Goal: Transaction & Acquisition: Download file/media

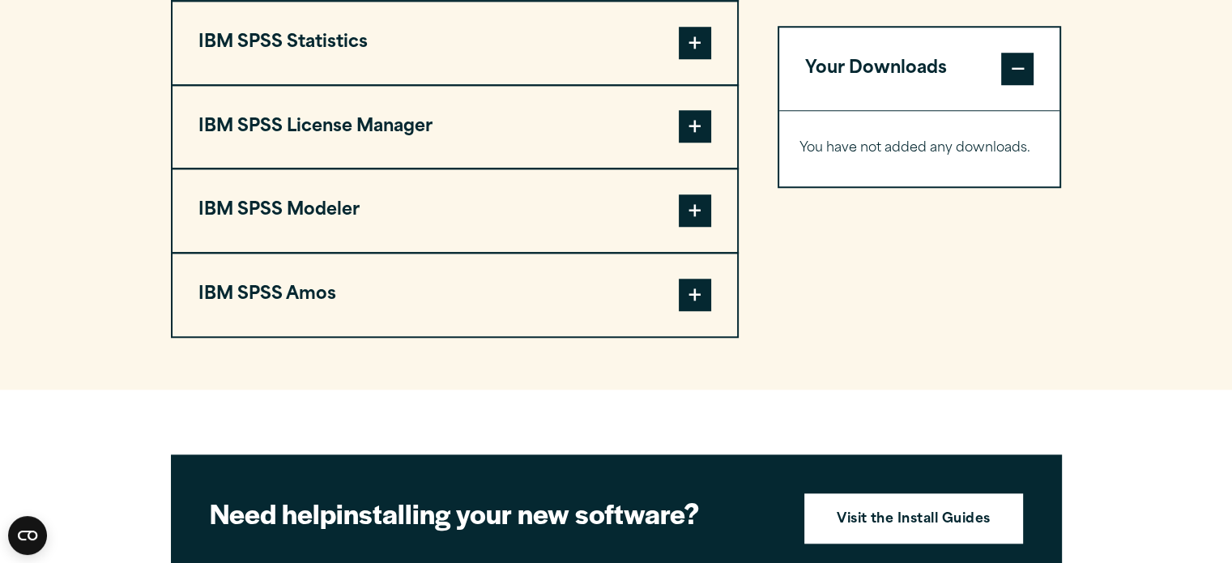
scroll to position [1258, 0]
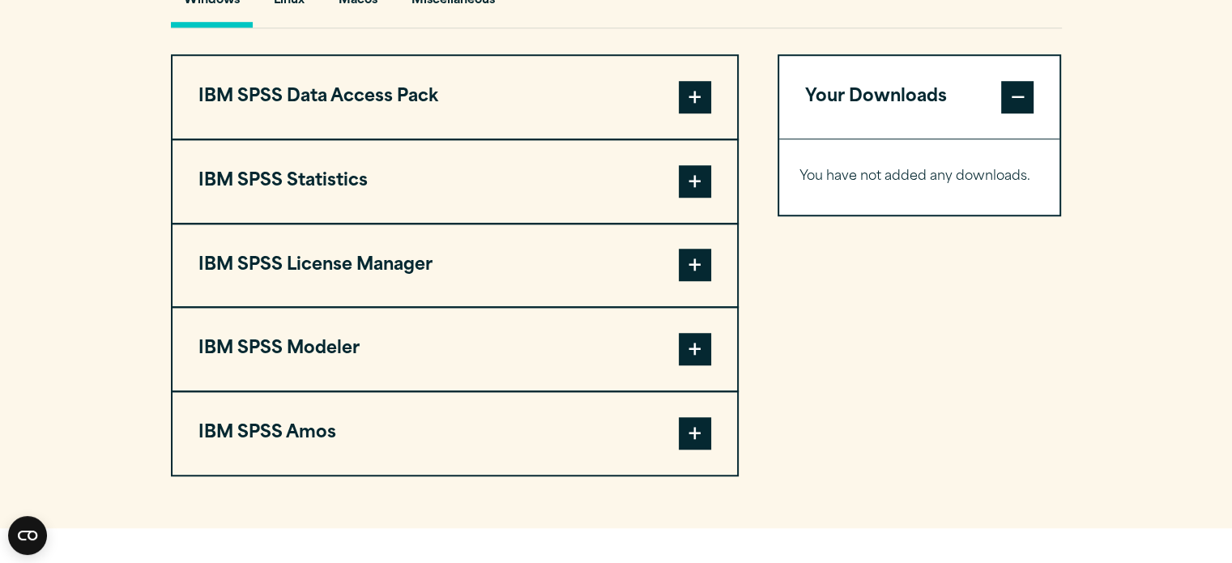
click at [722, 182] on button "IBM SPSS Statistics" at bounding box center [454, 181] width 564 height 83
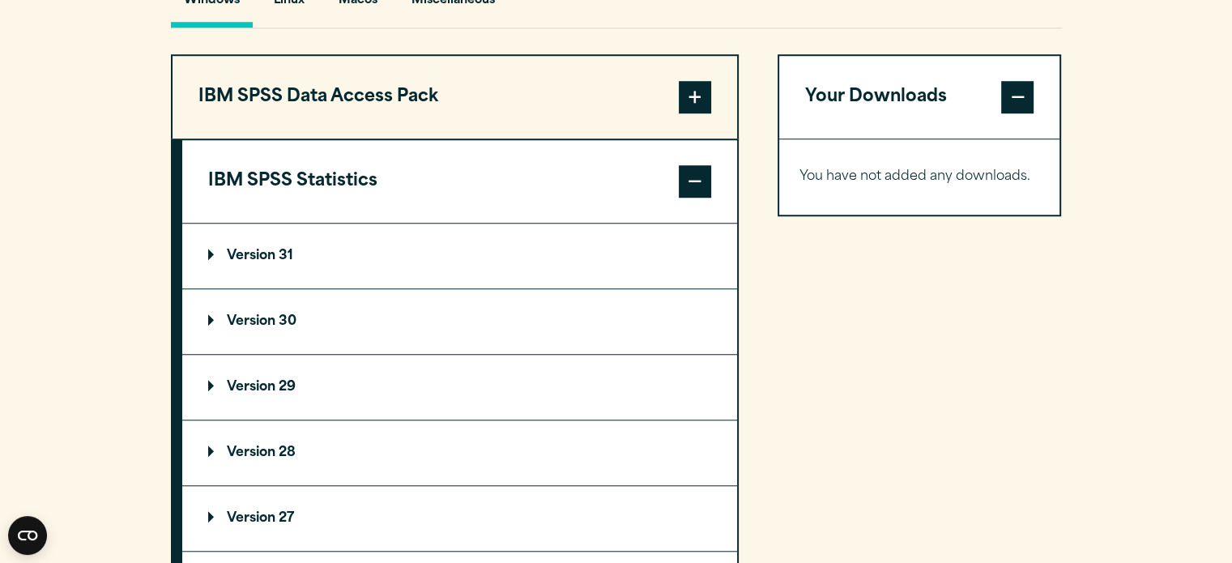
click at [303, 320] on summary "Version 30" at bounding box center [459, 321] width 555 height 65
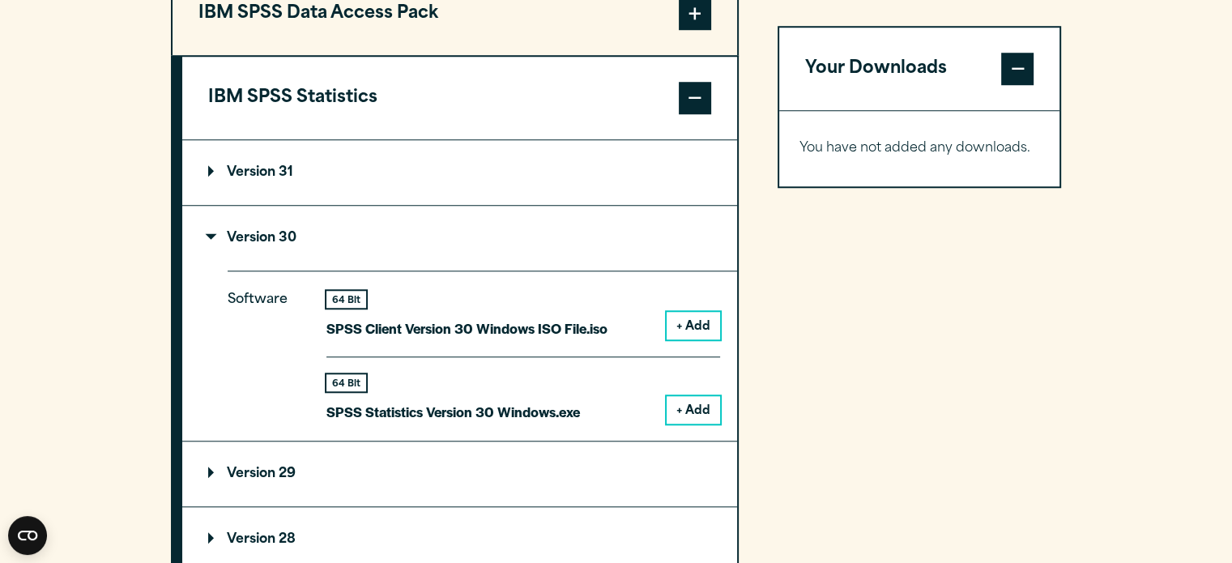
scroll to position [1342, 0]
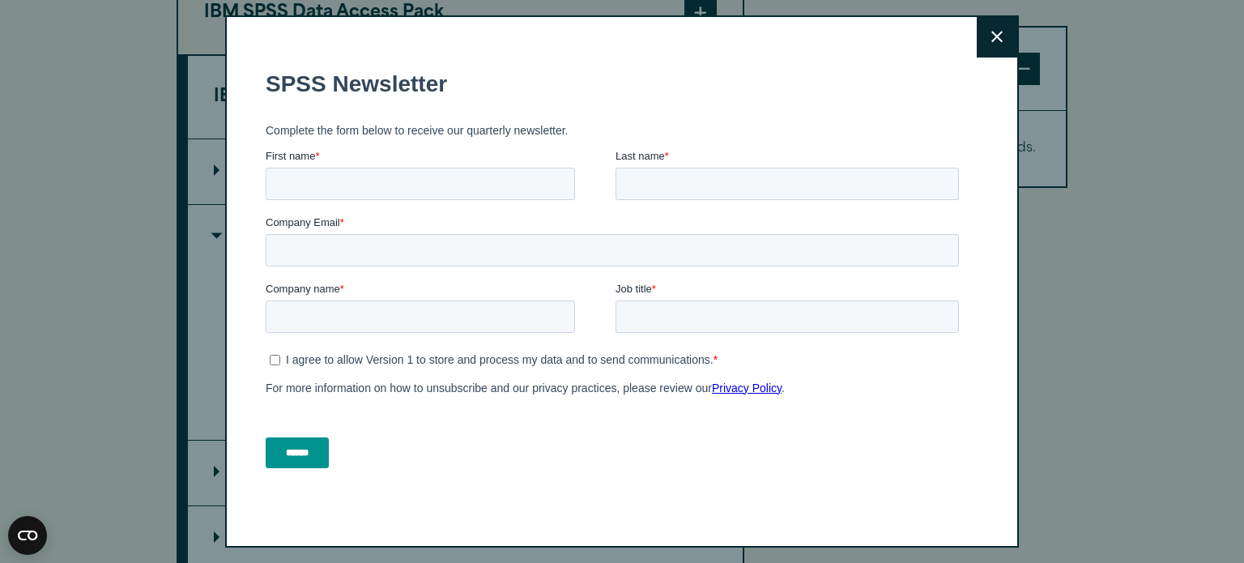
click at [982, 28] on button "Close" at bounding box center [997, 37] width 40 height 40
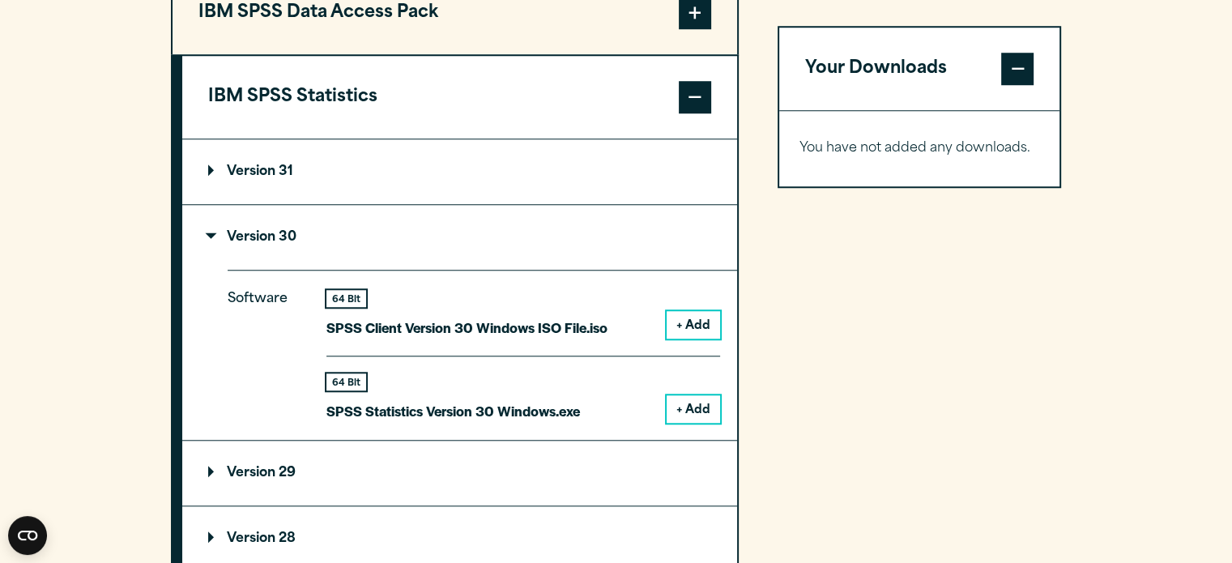
click at [695, 395] on button "+ Add" at bounding box center [693, 409] width 53 height 28
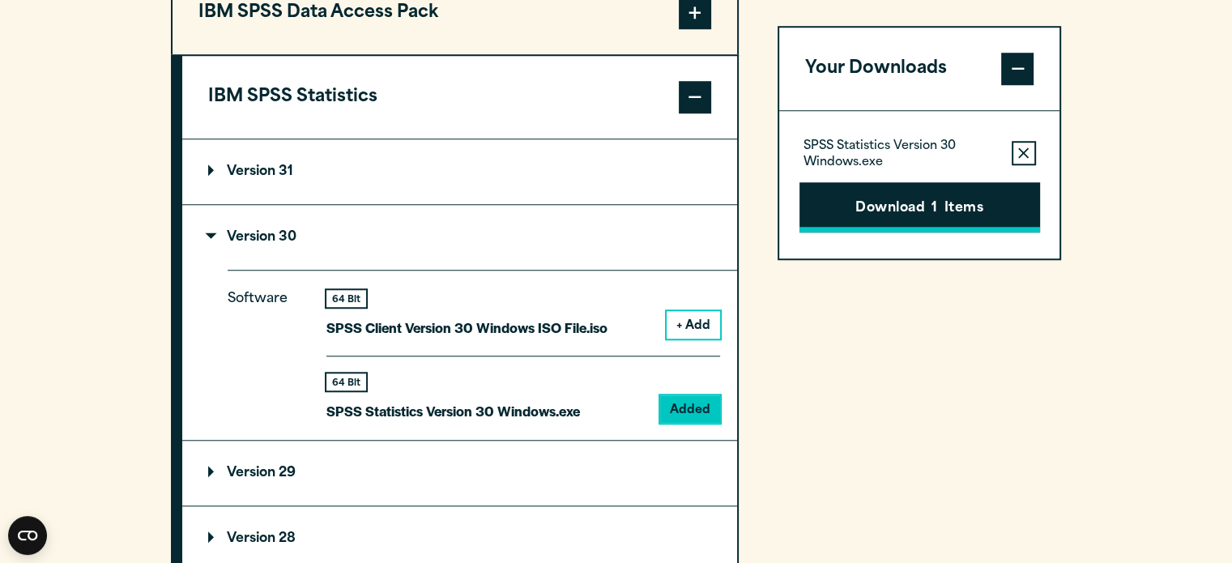
click at [907, 214] on button "Download 1 Items" at bounding box center [919, 207] width 241 height 50
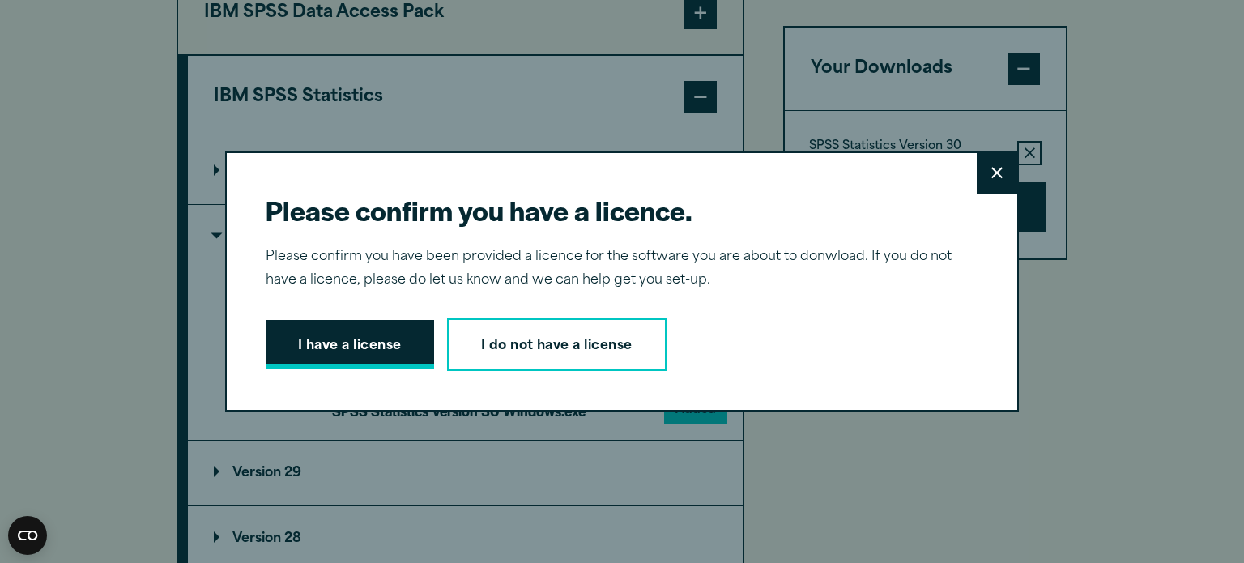
click at [413, 340] on button "I have a license" at bounding box center [350, 345] width 168 height 50
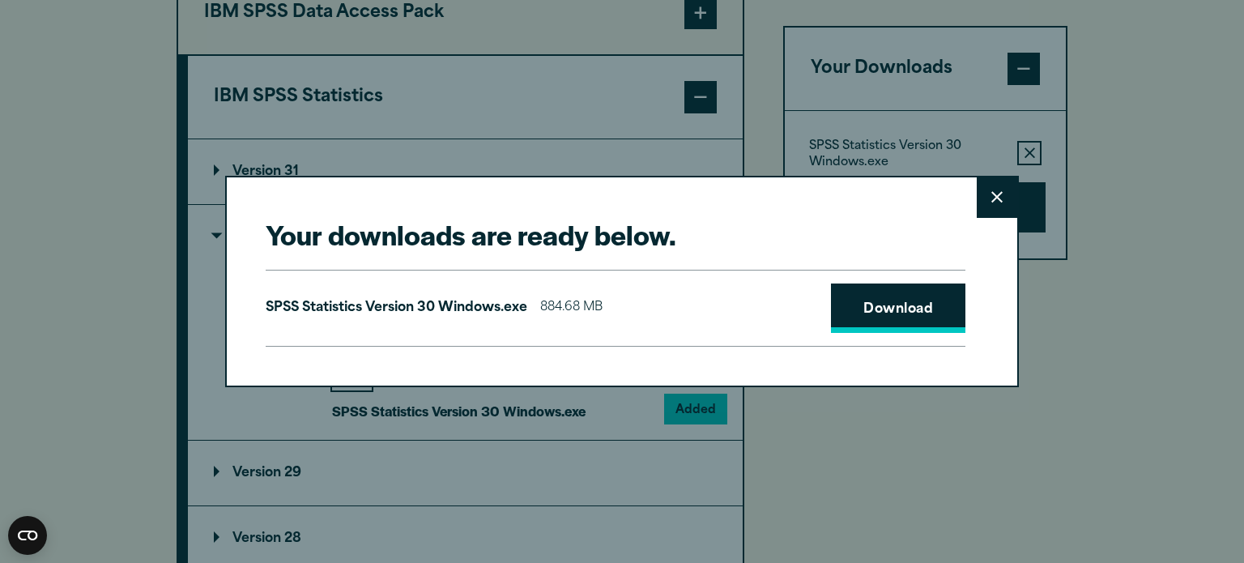
click at [884, 309] on link "Download" at bounding box center [898, 308] width 134 height 50
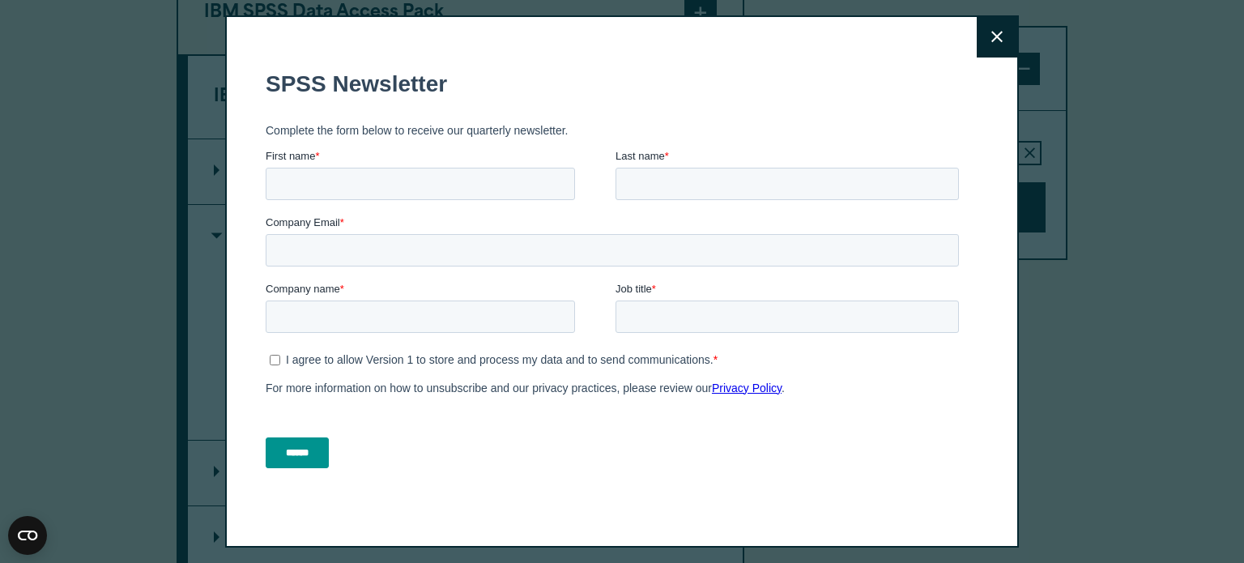
click at [982, 36] on button "Close" at bounding box center [997, 37] width 40 height 40
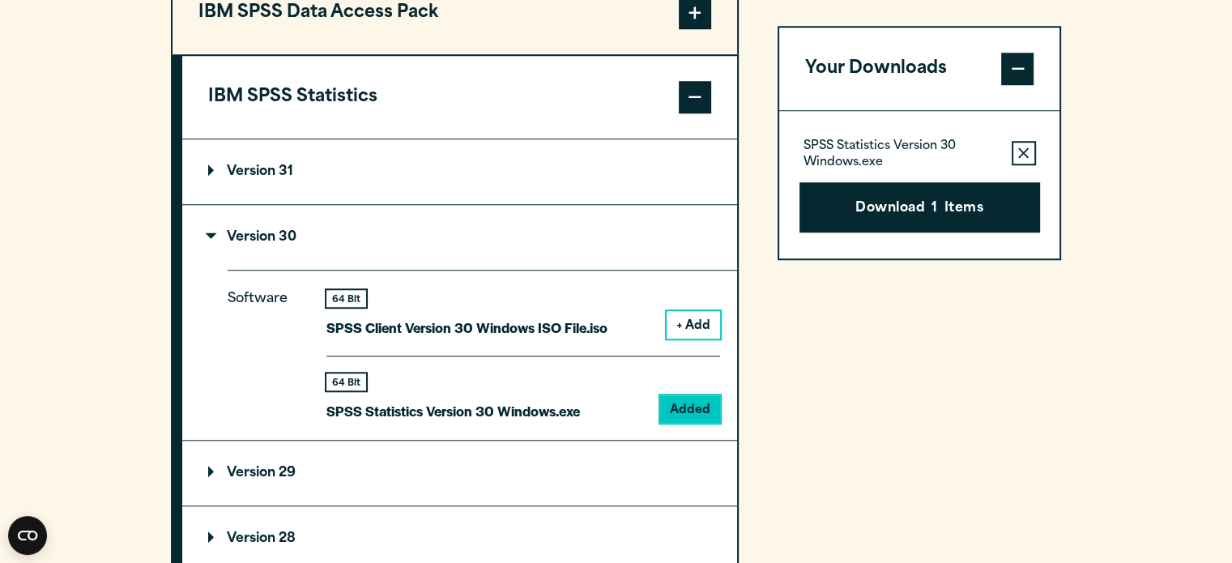
click at [1185, 96] on section "Select your software downloads Use the table below to find and navigate to your…" at bounding box center [616, 338] width 1232 height 1339
